Goal: Task Accomplishment & Management: Use online tool/utility

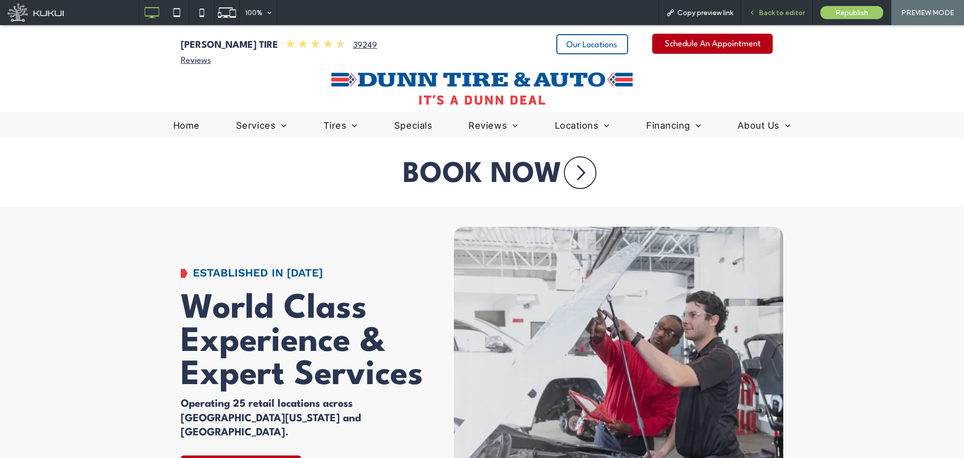
drag, startPoint x: 673, startPoint y: 52, endPoint x: 747, endPoint y: 15, distance: 83.6
click at [747, 15] on div "Back to editor" at bounding box center [776, 13] width 71 height 9
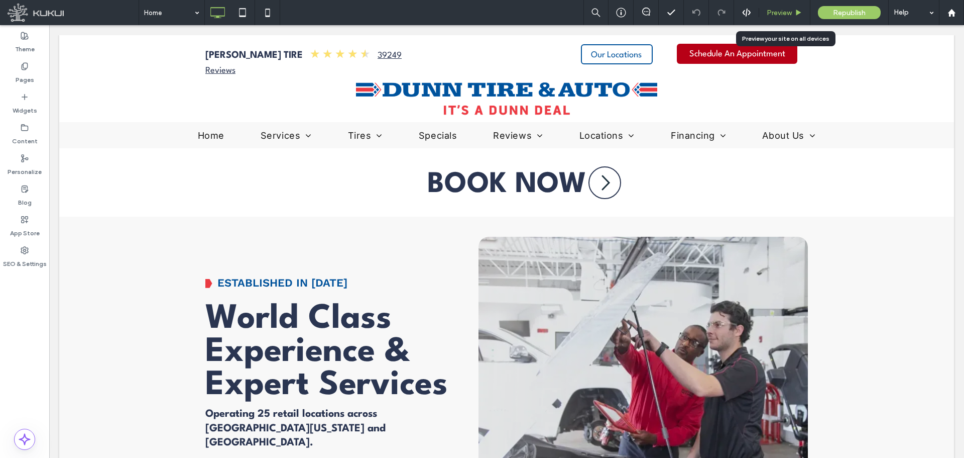
drag, startPoint x: 774, startPoint y: 13, endPoint x: 692, endPoint y: 17, distance: 81.9
click at [774, 13] on span "Preview" at bounding box center [779, 13] width 25 height 9
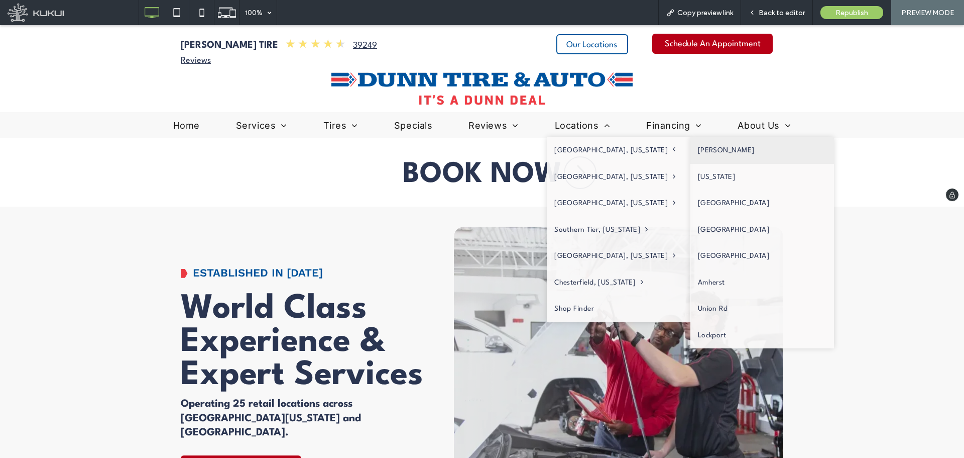
click at [691, 149] on link "[PERSON_NAME]" at bounding box center [763, 150] width 144 height 27
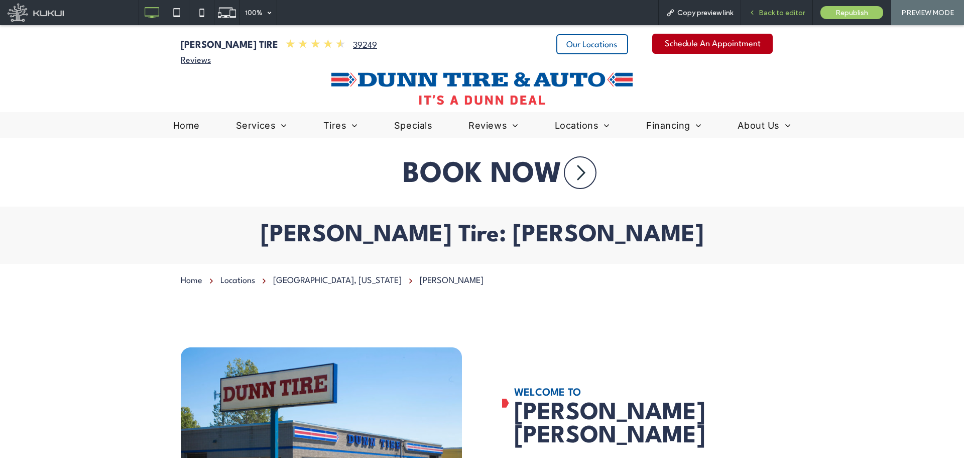
click at [772, 8] on div "Back to editor" at bounding box center [777, 12] width 72 height 25
click at [758, 12] on div "Back to editor" at bounding box center [776, 13] width 71 height 9
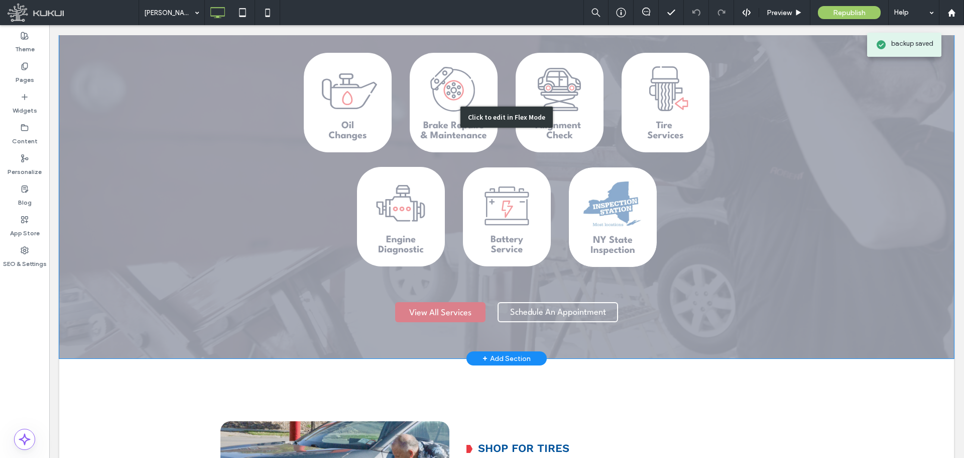
scroll to position [954, 0]
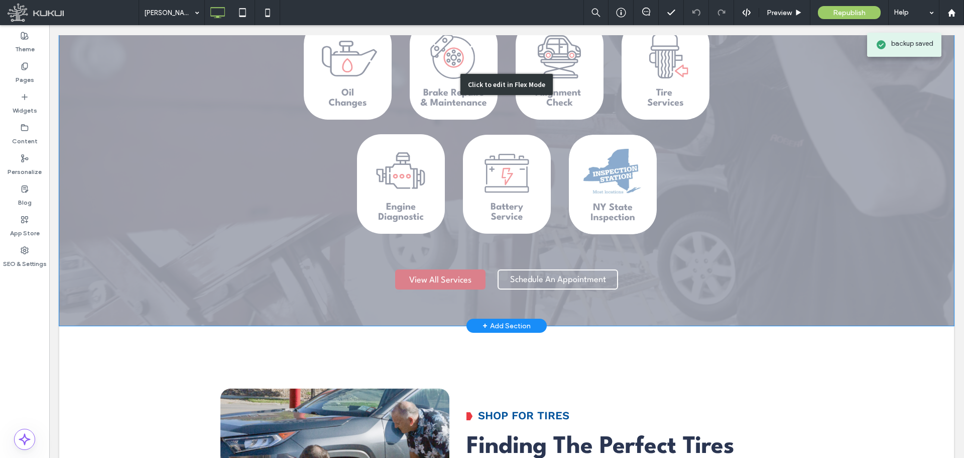
click at [572, 232] on div "Click to edit in Flex Mode" at bounding box center [506, 84] width 895 height 482
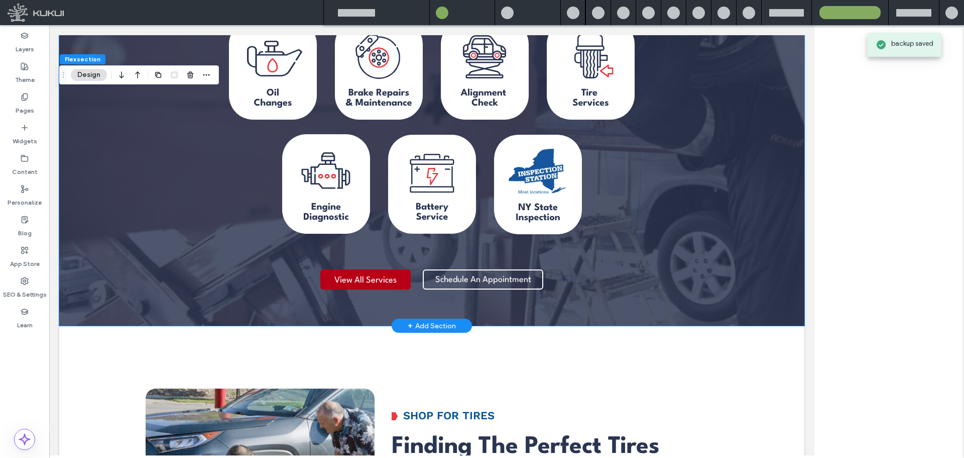
scroll to position [944, 0]
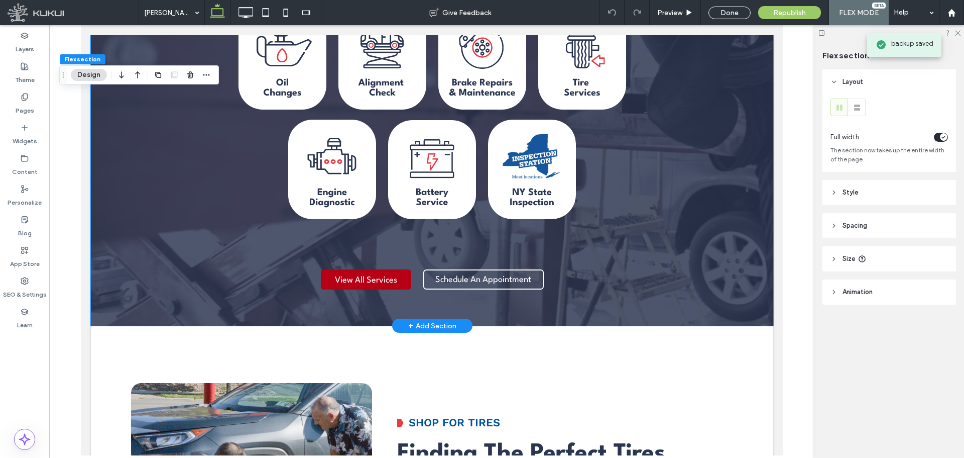
click at [517, 237] on div "Chevron Icon | [PERSON_NAME] Tire Services We Are Experts At Auto Maintenance &…" at bounding box center [432, 104] width 603 height 381
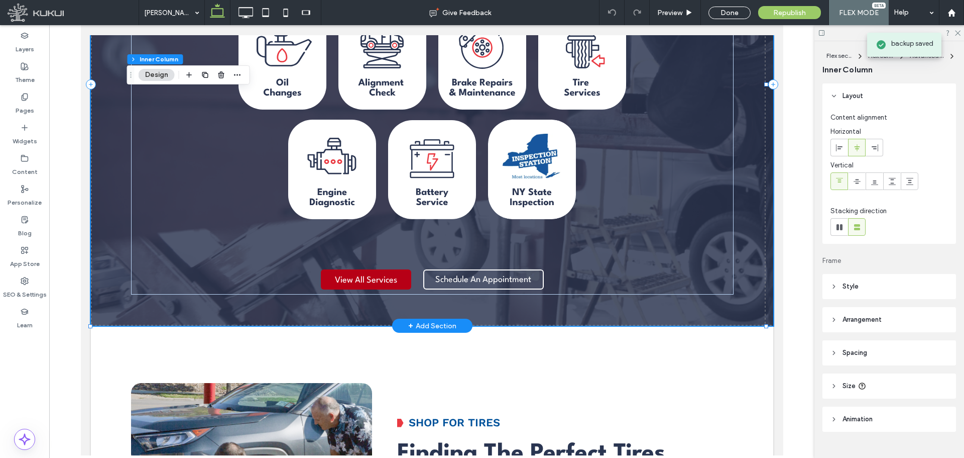
type input "**"
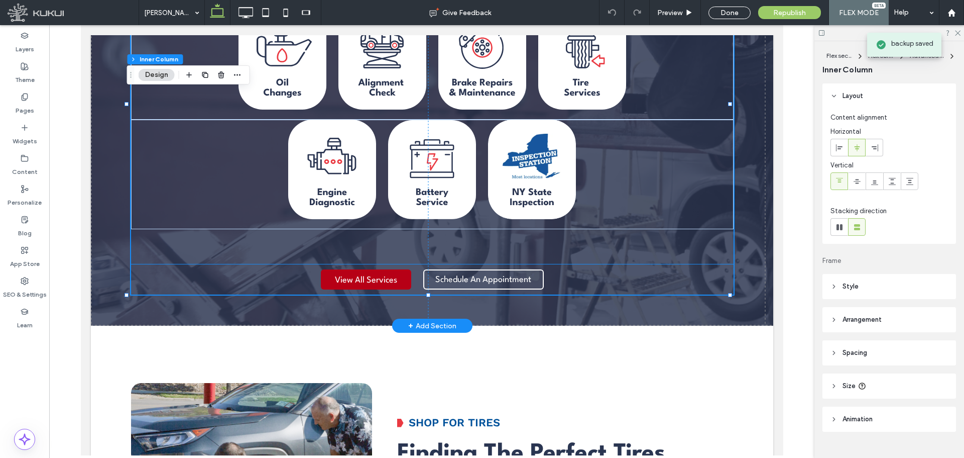
click at [516, 264] on div "Schedule An Appointment You do not have My Garage enabled. Section under mainte…" at bounding box center [483, 279] width 121 height 30
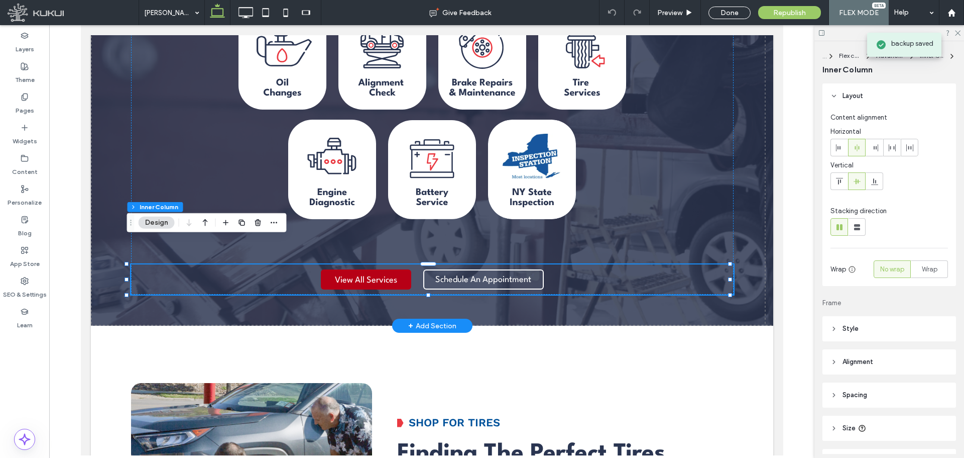
click at [516, 264] on div "Schedule An Appointment You do not have My Garage enabled. Section under mainte…" at bounding box center [483, 279] width 121 height 30
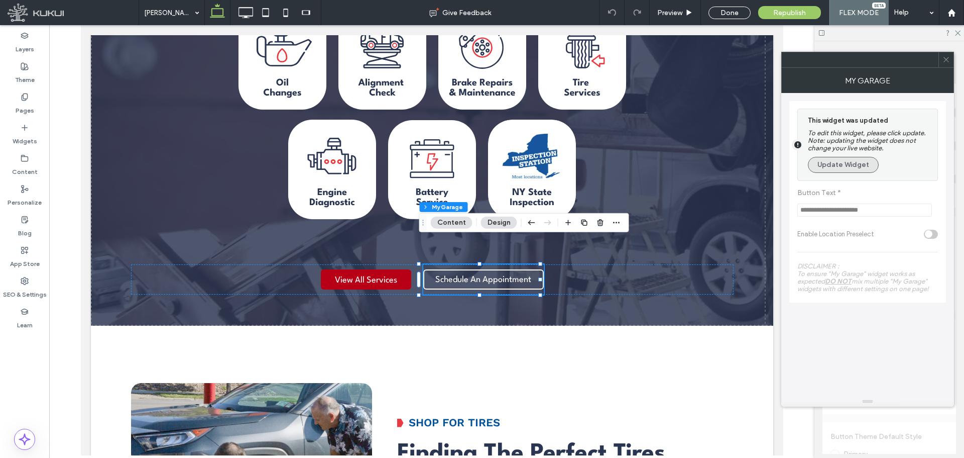
click at [836, 167] on button "Update Widget" at bounding box center [843, 165] width 71 height 16
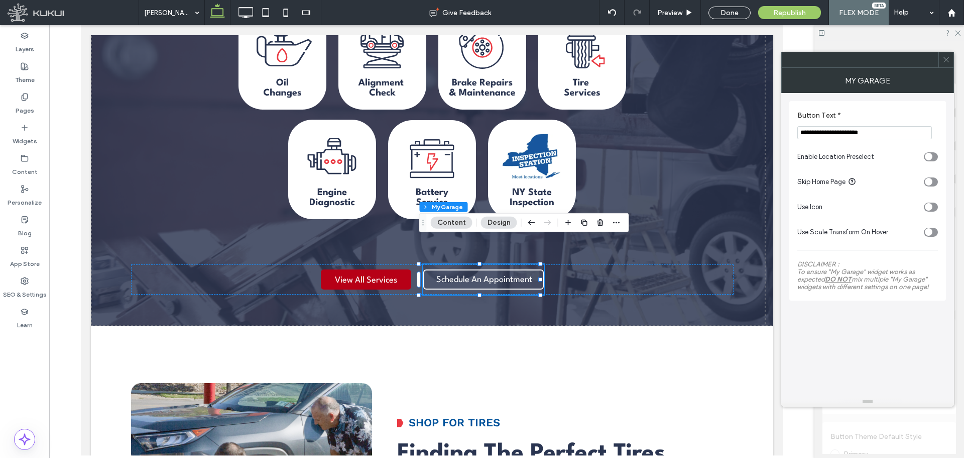
click at [933, 180] on div "toggle" at bounding box center [931, 181] width 14 height 9
drag, startPoint x: 931, startPoint y: 179, endPoint x: 931, endPoint y: 165, distance: 14.1
click at [931, 178] on div "toggle" at bounding box center [934, 182] width 8 height 8
click at [931, 159] on div "toggle" at bounding box center [929, 157] width 8 height 8
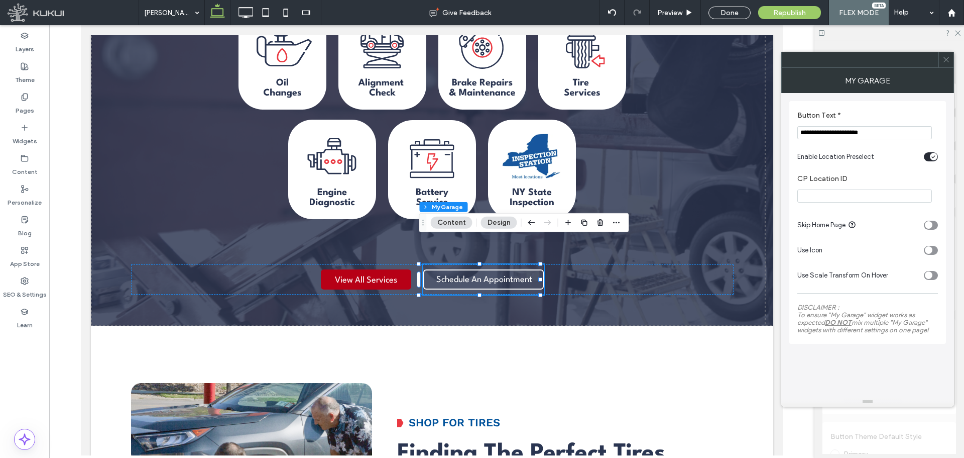
click at [904, 198] on input "CP Location ID" at bounding box center [865, 195] width 135 height 13
paste input "*****"
type input "*****"
click at [932, 181] on label "CP Location ID" at bounding box center [866, 179] width 137 height 11
click at [682, 12] on span "Preview" at bounding box center [669, 13] width 25 height 9
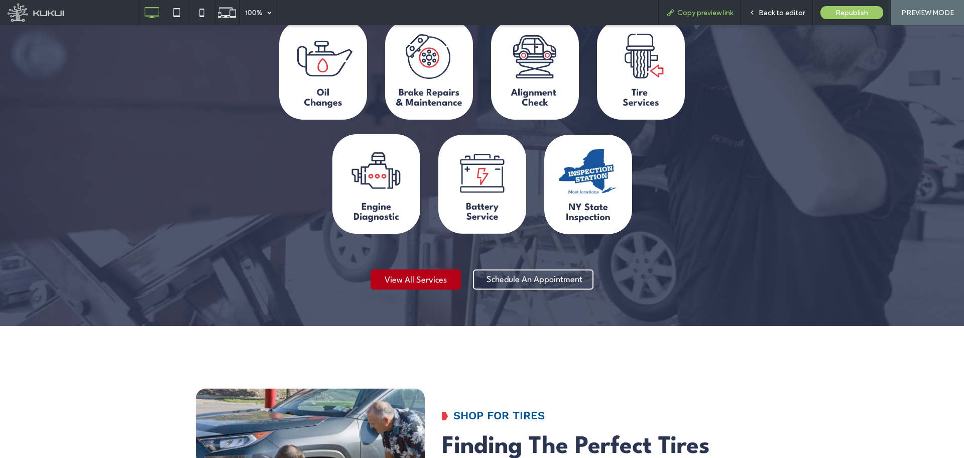
click at [696, 15] on span "Copy preview link" at bounding box center [706, 13] width 56 height 9
click at [780, 14] on span "Back to editor" at bounding box center [782, 13] width 46 height 9
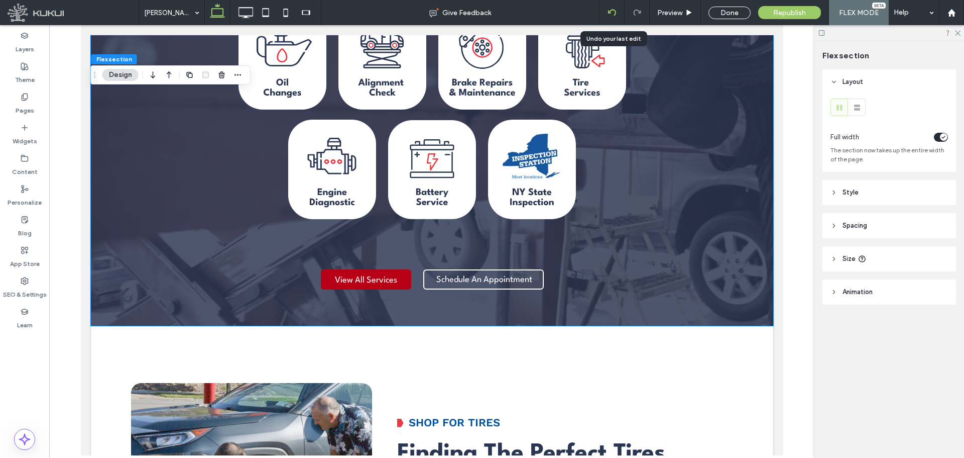
click at [608, 15] on div at bounding box center [612, 13] width 25 height 8
click at [612, 13] on icon at bounding box center [612, 13] width 8 height 8
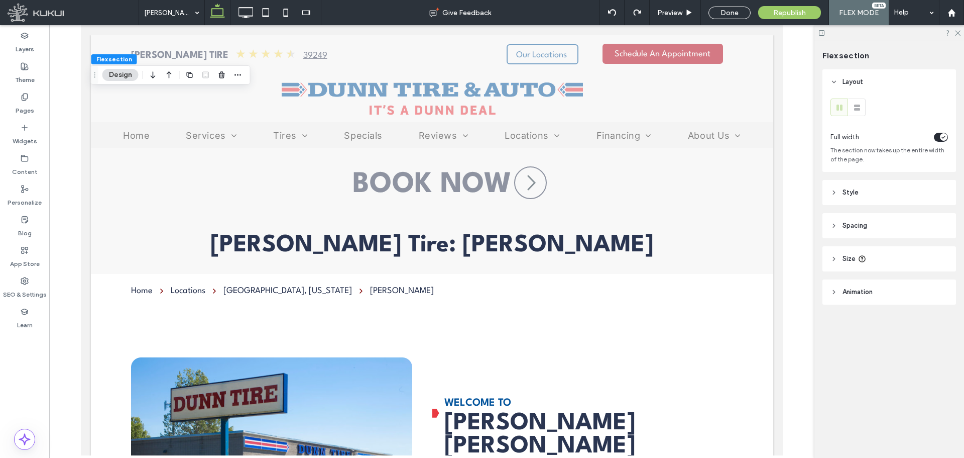
scroll to position [767, 0]
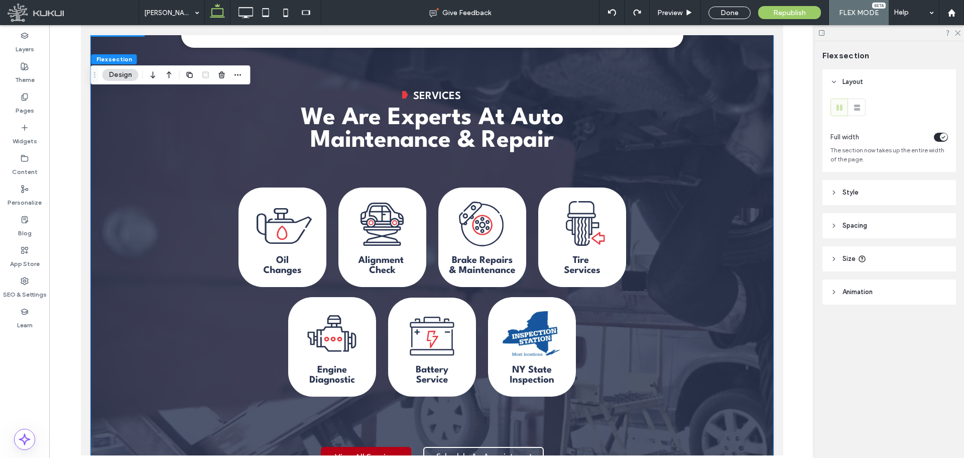
click at [445, 442] on div "Schedule An Appointment You do not have My Garage enabled. Section under mainte…" at bounding box center [483, 457] width 121 height 30
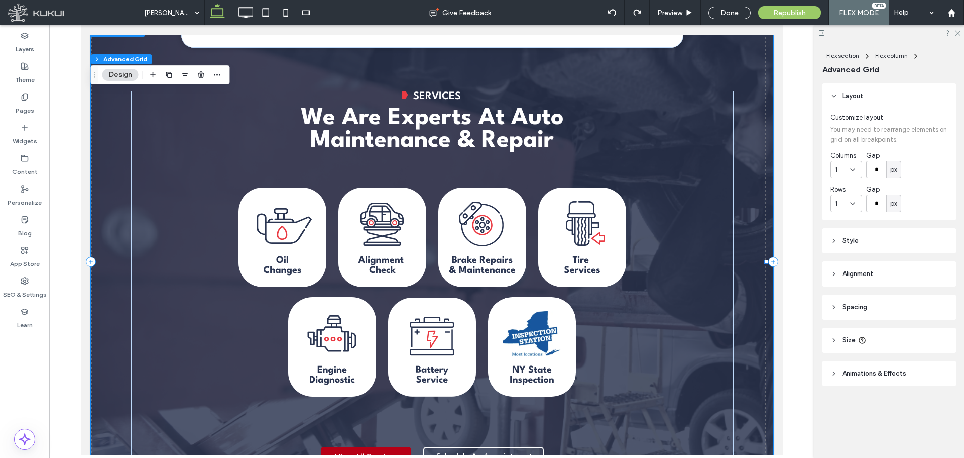
click at [445, 442] on div "Schedule An Appointment You do not have My Garage enabled. Section under mainte…" at bounding box center [483, 457] width 121 height 30
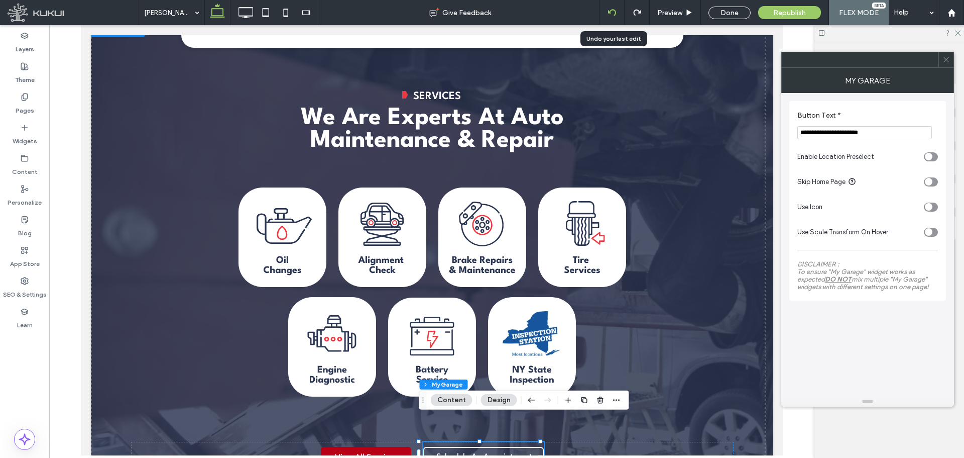
click at [614, 17] on div at bounding box center [612, 12] width 25 height 25
click at [613, 13] on icon at bounding box center [612, 13] width 8 height 8
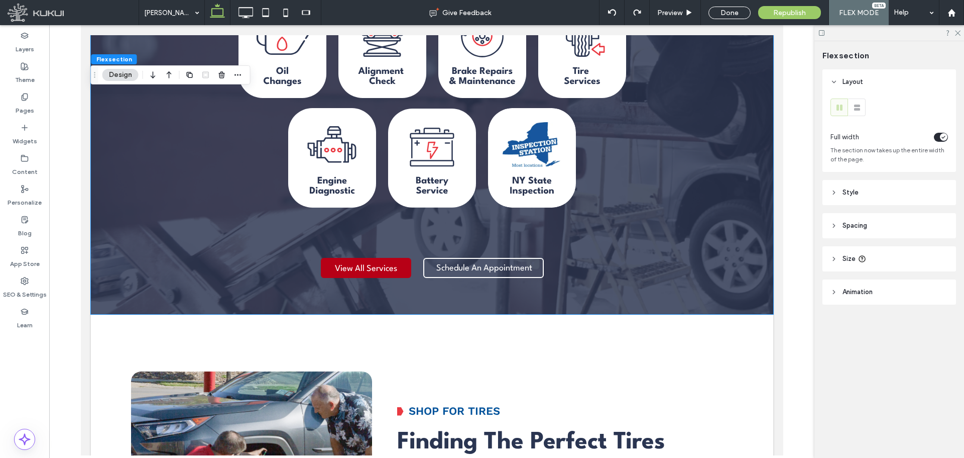
scroll to position [962, 0]
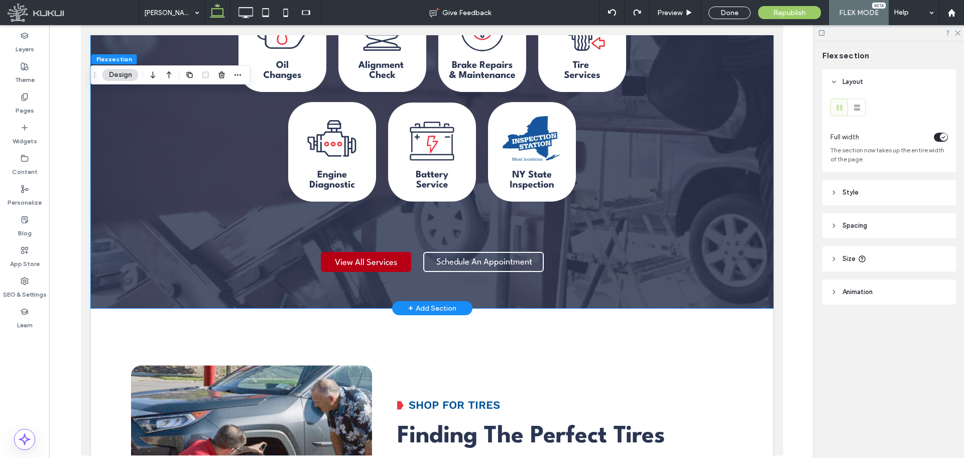
click at [447, 247] on div "Schedule An Appointment You do not have My Garage enabled. Section under mainte…" at bounding box center [483, 262] width 121 height 30
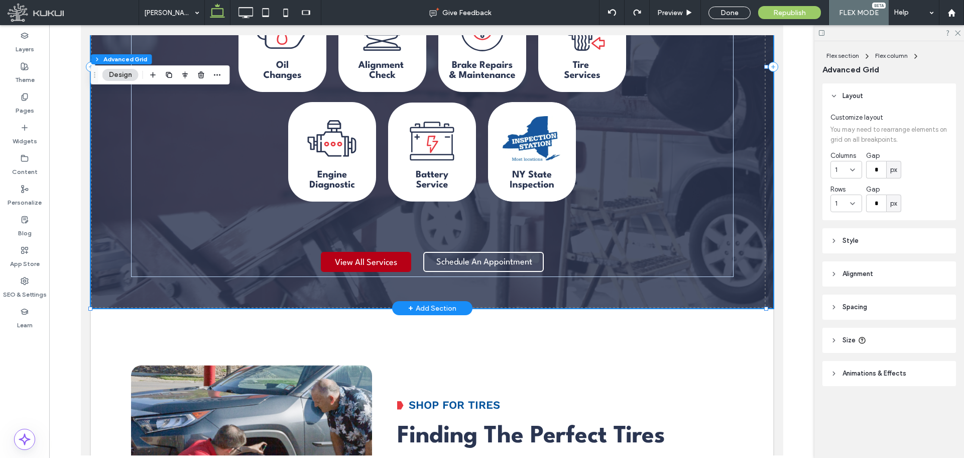
click at [447, 247] on div "Schedule An Appointment You do not have My Garage enabled. Section under mainte…" at bounding box center [483, 262] width 121 height 30
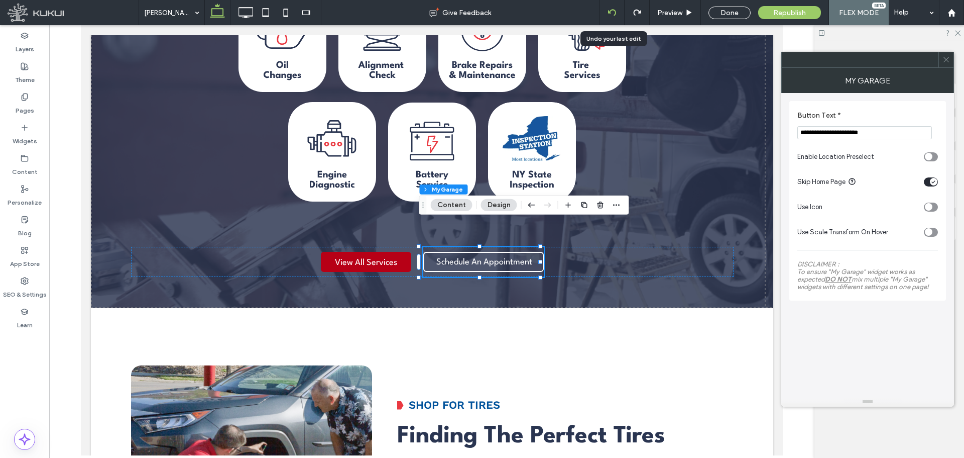
click at [616, 12] on use at bounding box center [612, 12] width 8 height 7
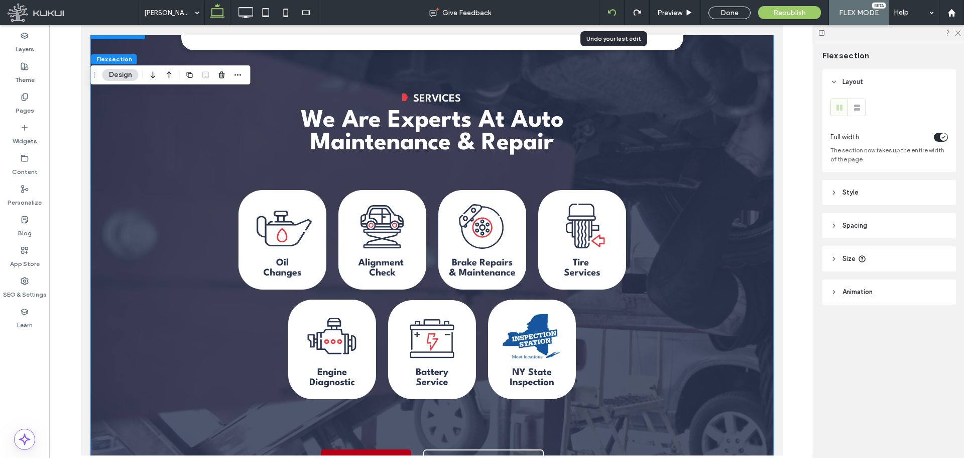
scroll to position [767, 0]
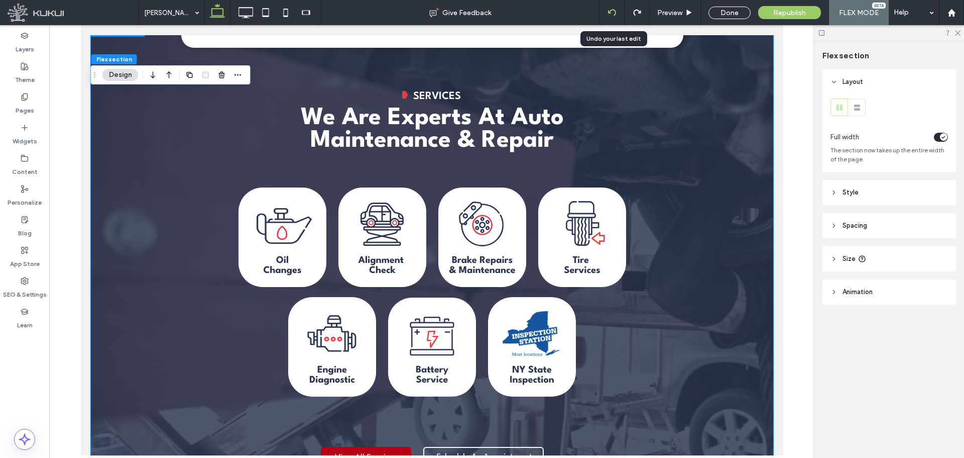
click at [611, 13] on use at bounding box center [612, 12] width 8 height 7
click at [510, 414] on div "Chevron Icon | [PERSON_NAME] Tire Services We Are Experts At Auto Maintenance &…" at bounding box center [432, 281] width 603 height 381
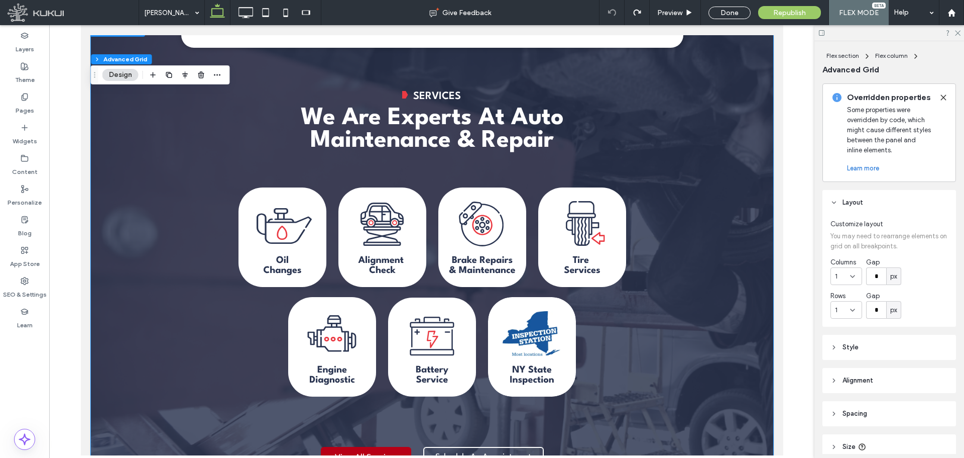
click at [510, 414] on div "Chevron Icon | [PERSON_NAME] Tire Services We Are Experts At Auto Maintenance &…" at bounding box center [432, 281] width 603 height 381
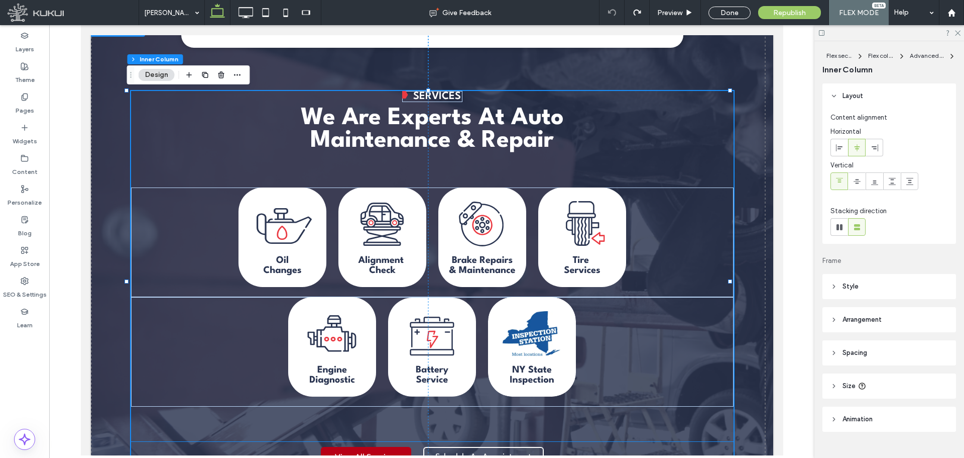
click at [510, 442] on div "Schedule An Appointment You do not have My Garage enabled. Section under mainte…" at bounding box center [483, 457] width 121 height 30
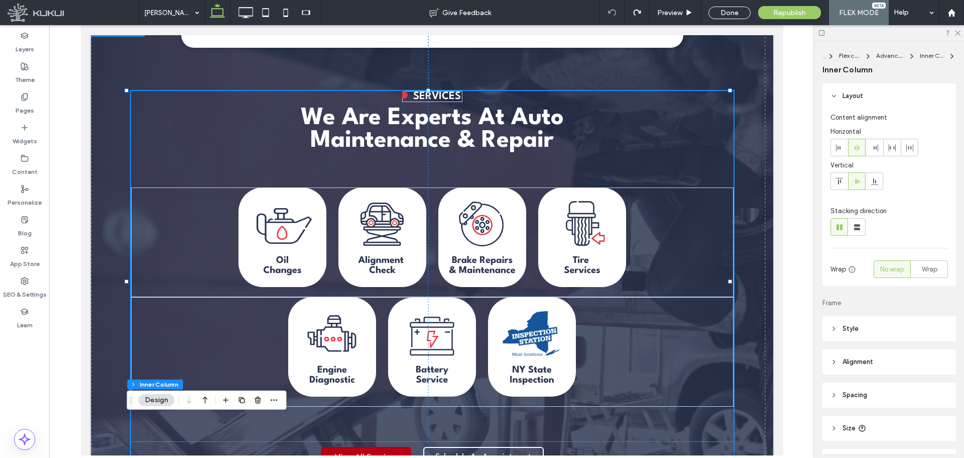
click at [510, 442] on div "Schedule An Appointment You do not have My Garage enabled. Section under mainte…" at bounding box center [483, 457] width 121 height 30
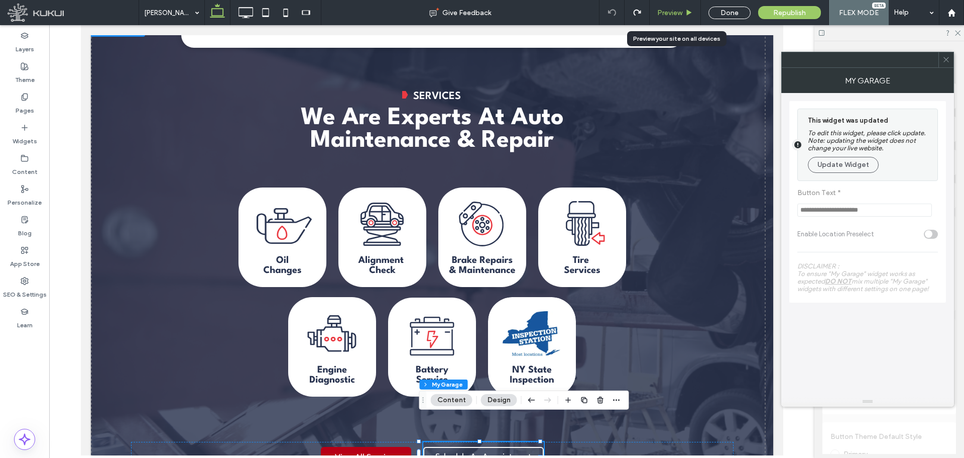
click at [672, 12] on span "Preview" at bounding box center [669, 13] width 25 height 9
